Goal: Information Seeking & Learning: Find contact information

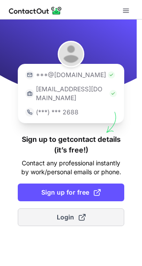
click at [79, 214] on span at bounding box center [82, 217] width 7 height 7
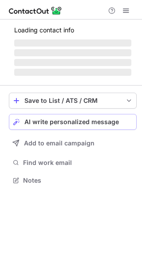
scroll to position [164, 142]
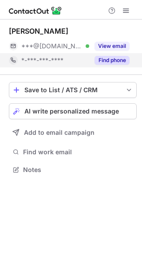
click at [115, 59] on button "Find phone" at bounding box center [112, 60] width 35 height 9
